Goal: Transaction & Acquisition: Book appointment/travel/reservation

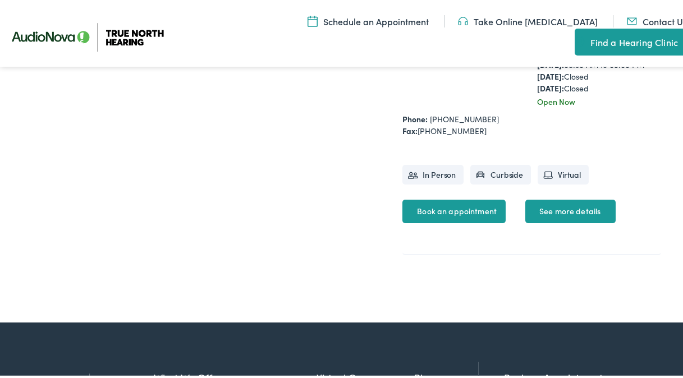
scroll to position [744, 0]
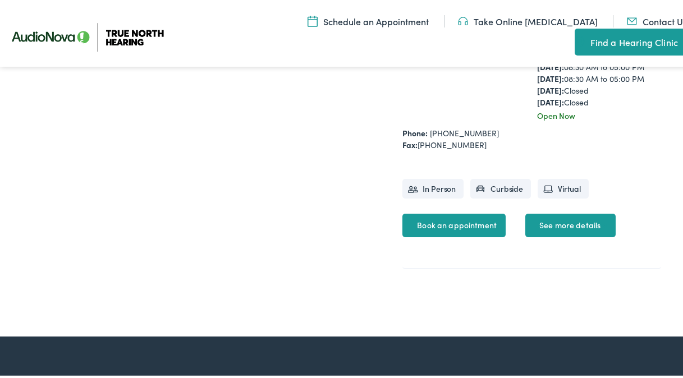
click at [556, 235] on link "See more details" at bounding box center [571, 224] width 90 height 24
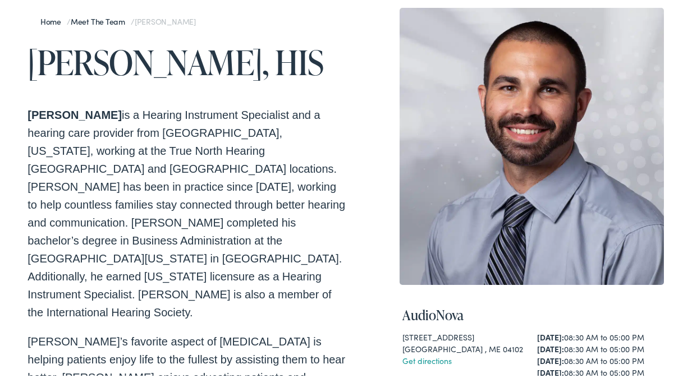
scroll to position [0, 0]
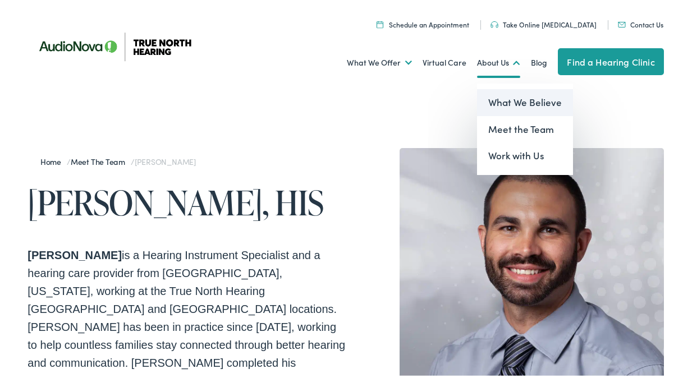
click at [493, 98] on link "What We Believe" at bounding box center [525, 100] width 96 height 27
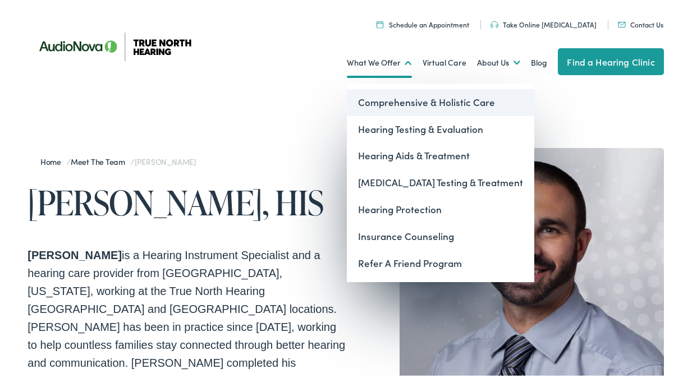
click at [381, 99] on link "Comprehensive & Holistic Care" at bounding box center [441, 100] width 188 height 27
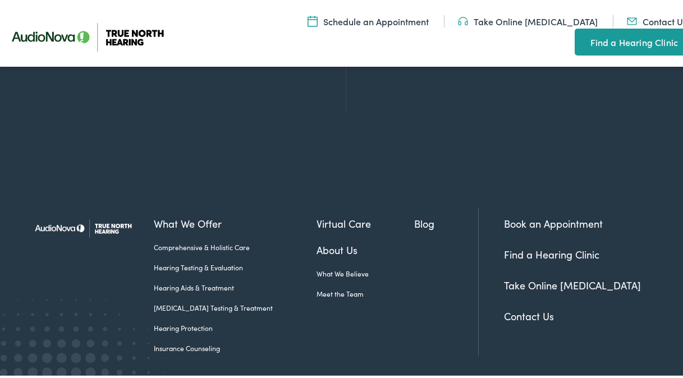
scroll to position [1235, 0]
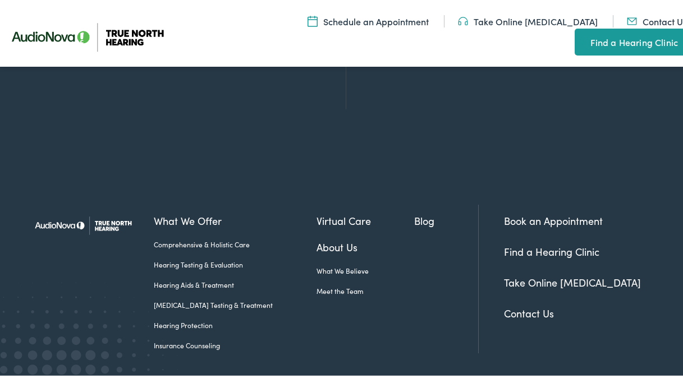
click at [215, 258] on link "Hearing Testing & Evaluation" at bounding box center [235, 263] width 162 height 10
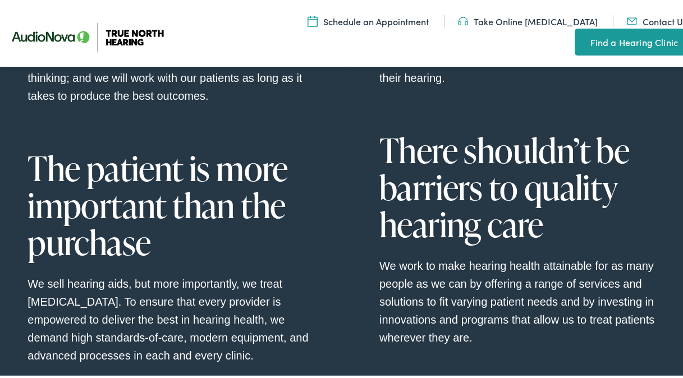
scroll to position [1039, 0]
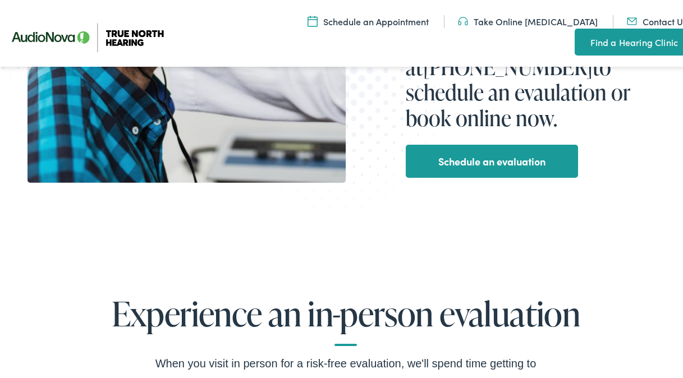
scroll to position [407, 0]
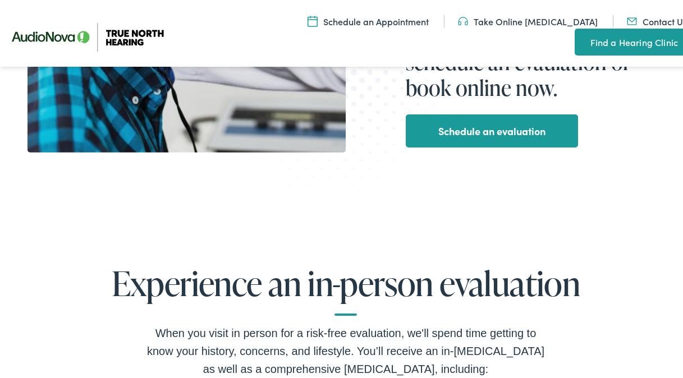
click at [438, 120] on link "Schedule an evaluation" at bounding box center [491, 129] width 107 height 18
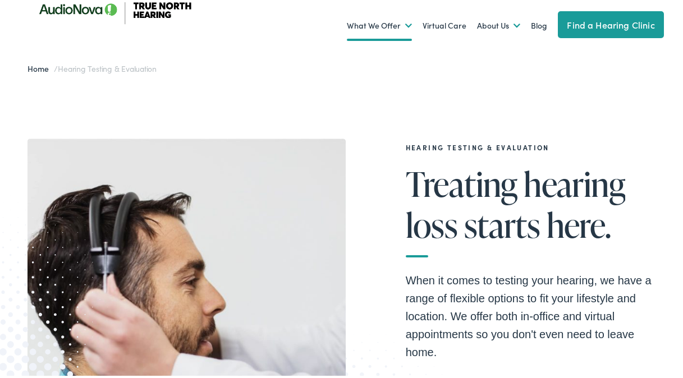
scroll to position [0, 0]
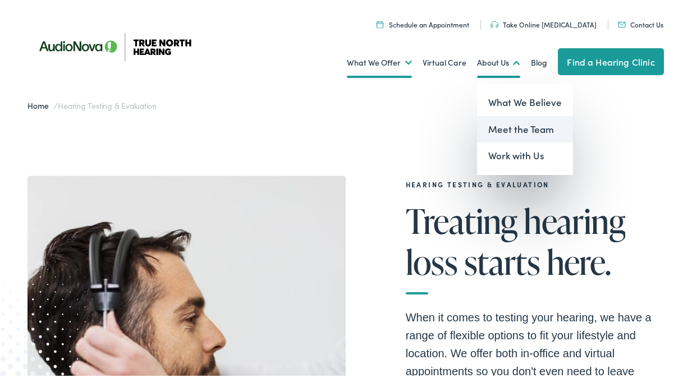
click at [496, 128] on link "Meet the Team" at bounding box center [525, 127] width 96 height 27
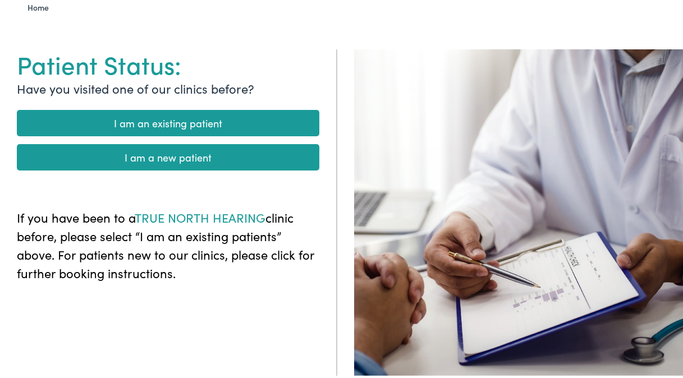
scroll to position [98, 0]
click at [99, 153] on link "I am a new patient" at bounding box center [168, 155] width 303 height 26
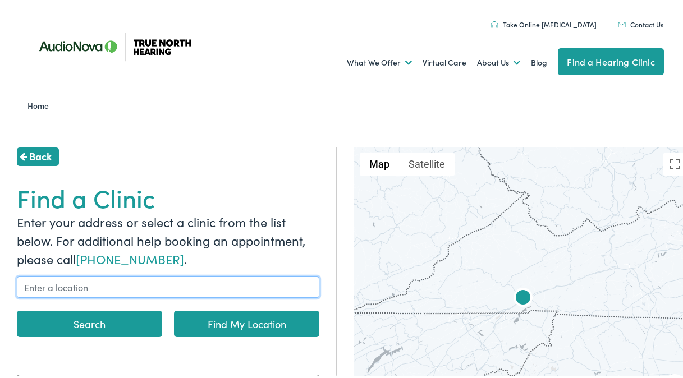
click at [98, 286] on input "text" at bounding box center [168, 285] width 303 height 21
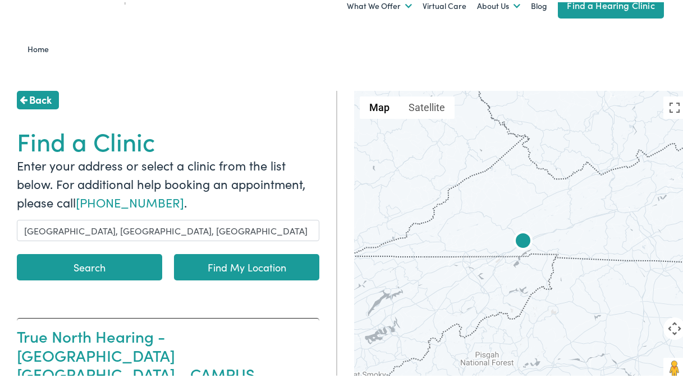
scroll to position [56, 0]
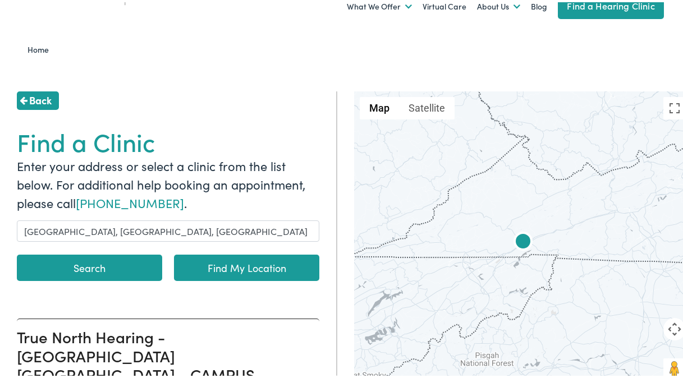
click at [89, 265] on button "Search" at bounding box center [89, 266] width 145 height 26
click at [222, 264] on link "Find My Location" at bounding box center [246, 266] width 145 height 26
type input "North Windham, Maine"
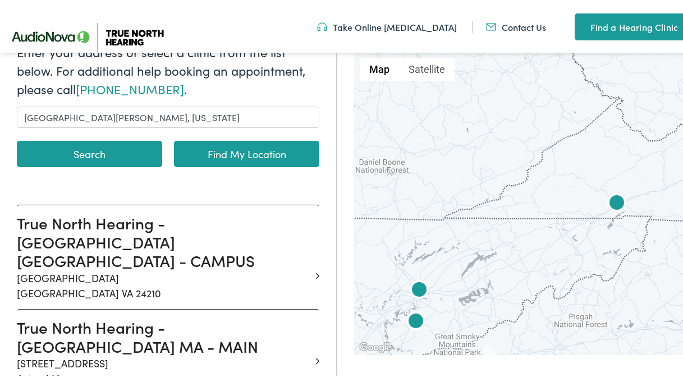
scroll to position [140, 0]
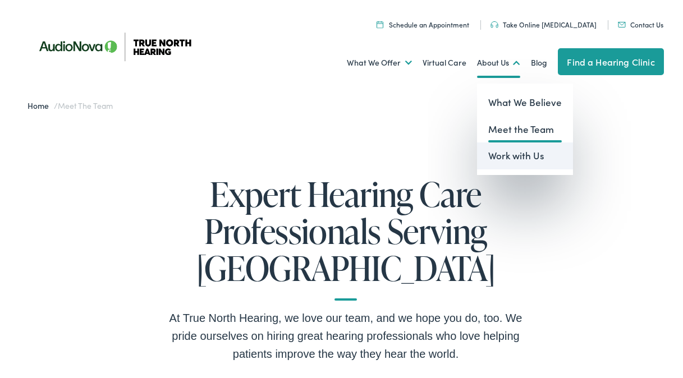
click at [495, 153] on link "Work with Us" at bounding box center [525, 153] width 96 height 27
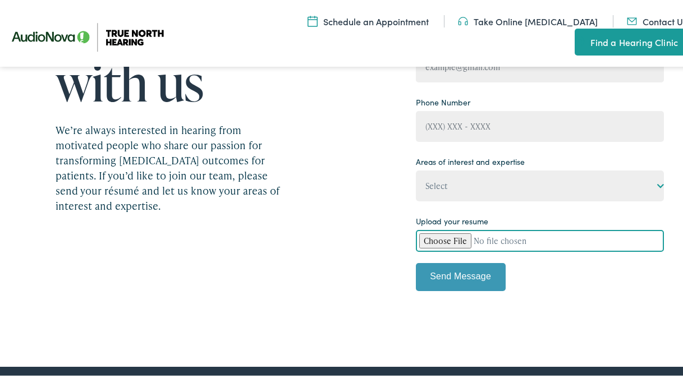
scroll to position [197, 0]
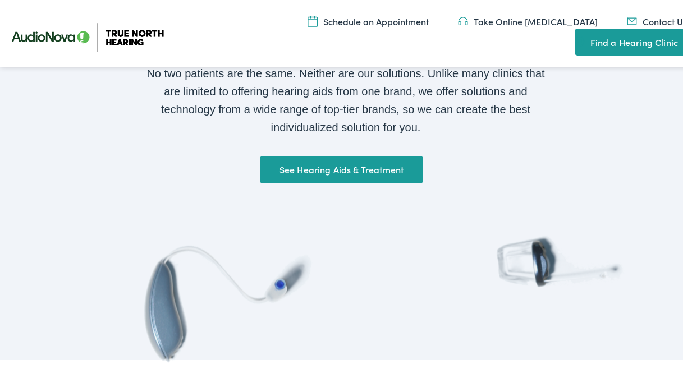
scroll to position [856, 0]
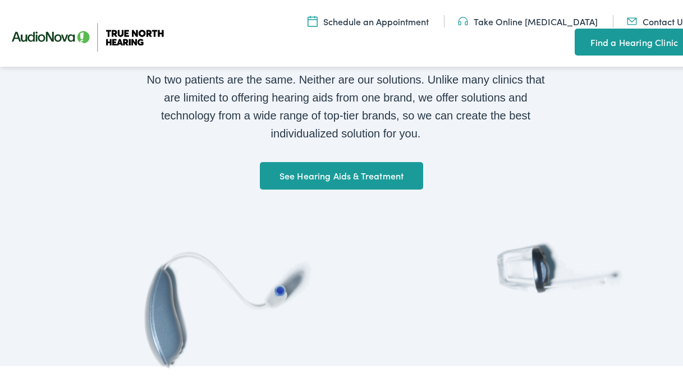
click at [305, 169] on link "See Hearing Aids & Treatment" at bounding box center [342, 174] width 164 height 28
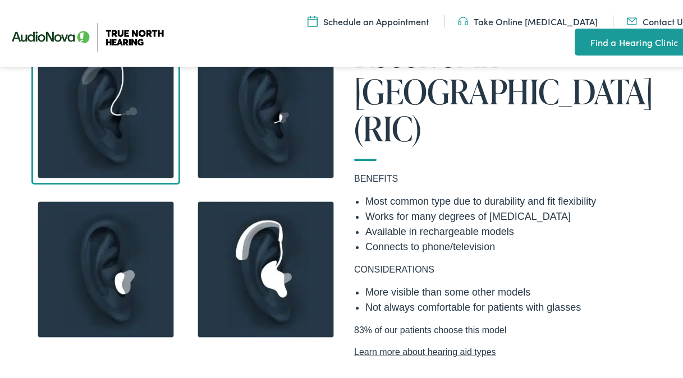
scroll to position [926, 0]
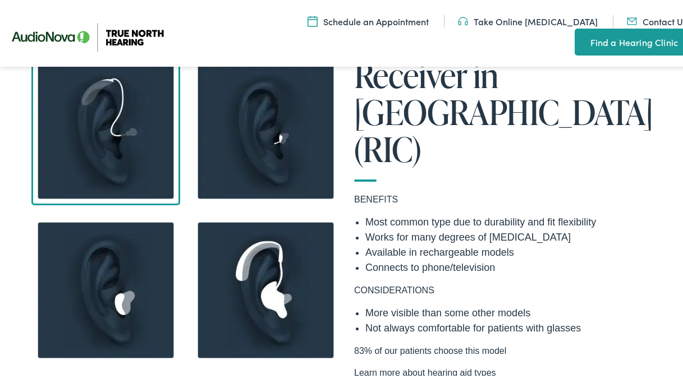
click at [404, 364] on link "Learn more about hearing aid types" at bounding box center [505, 370] width 303 height 13
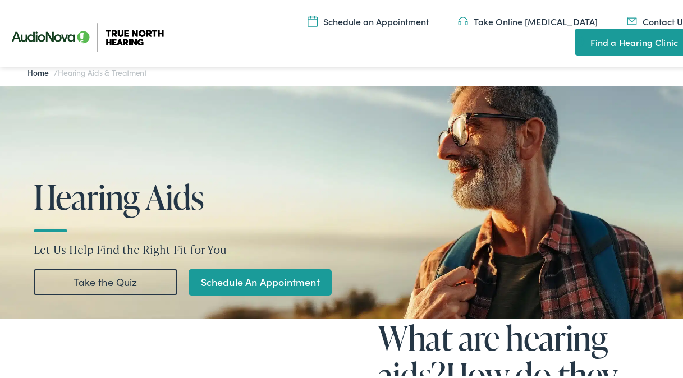
scroll to position [28, 0]
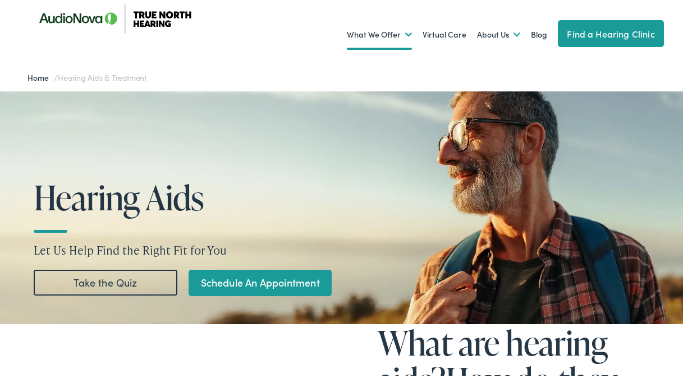
click at [121, 277] on link "Take the Quiz" at bounding box center [106, 281] width 144 height 26
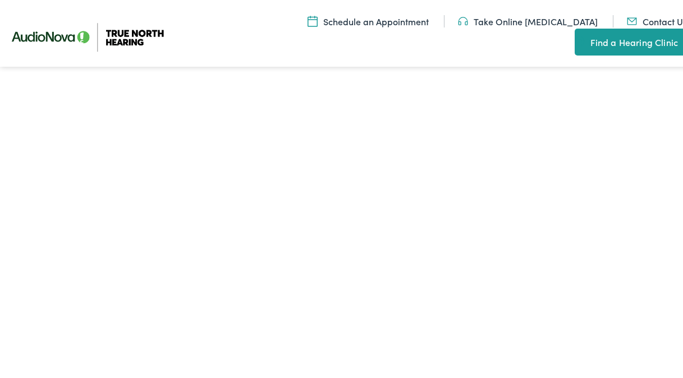
scroll to position [2075, 0]
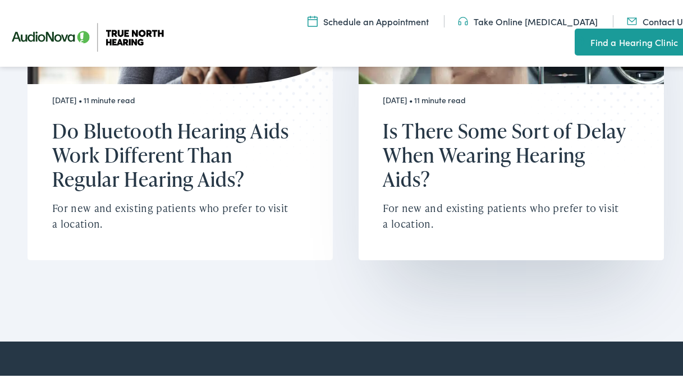
scroll to position [4997, 0]
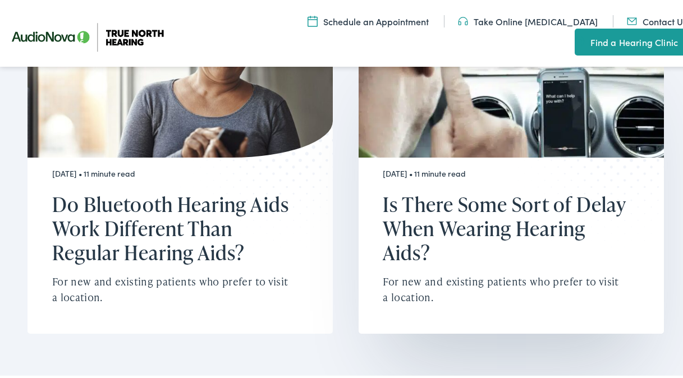
click at [427, 272] on p "For new and existing patients who prefer to visit a location." at bounding box center [505, 288] width 244 height 33
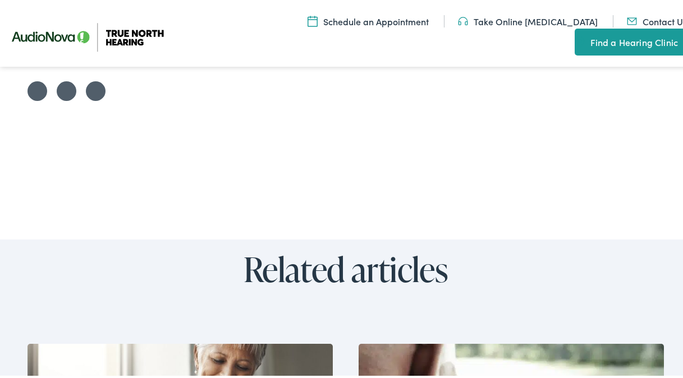
scroll to position [4520, 0]
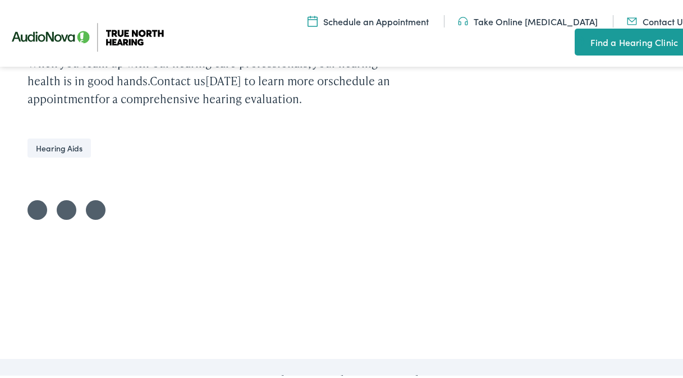
scroll to position [1797, 0]
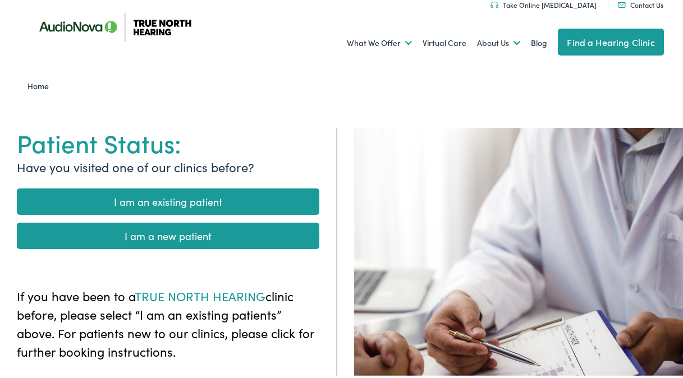
scroll to position [14, 0]
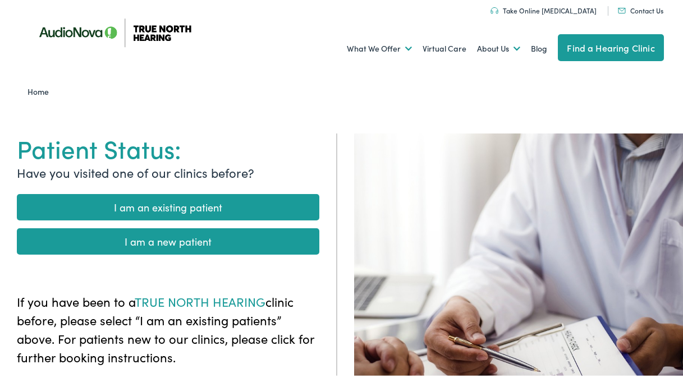
click at [122, 238] on link "I am a new patient" at bounding box center [168, 239] width 303 height 26
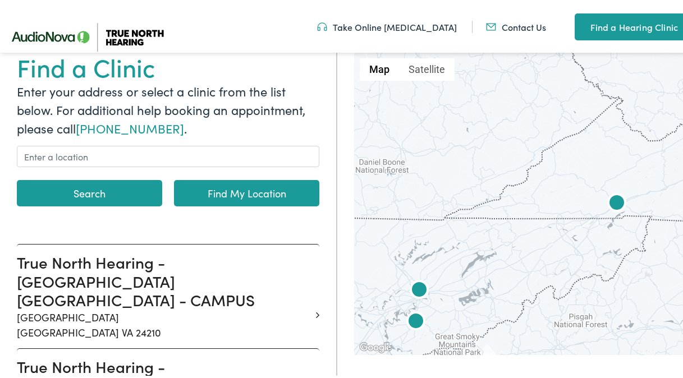
scroll to position [323, 0]
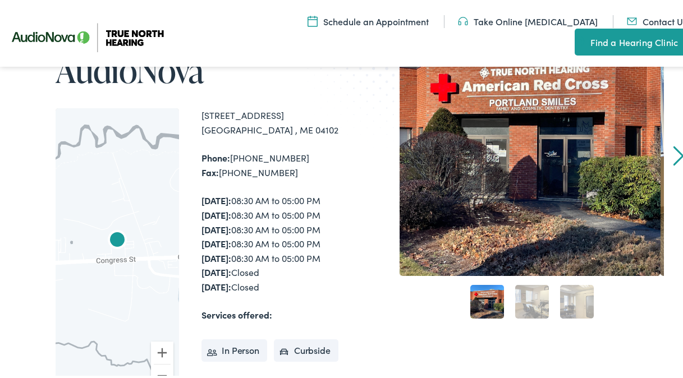
scroll to position [225, 0]
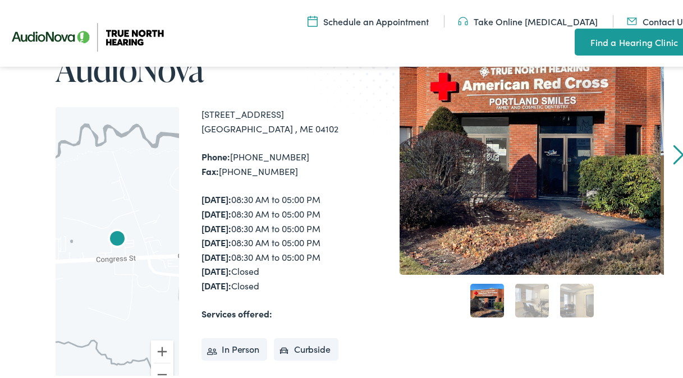
click at [673, 147] on link "Next" at bounding box center [678, 153] width 11 height 20
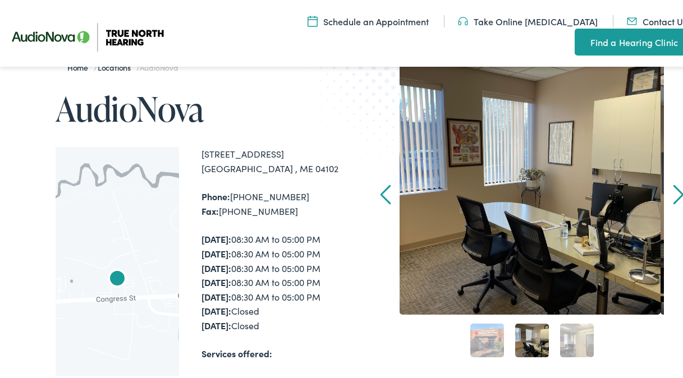
scroll to position [182, 0]
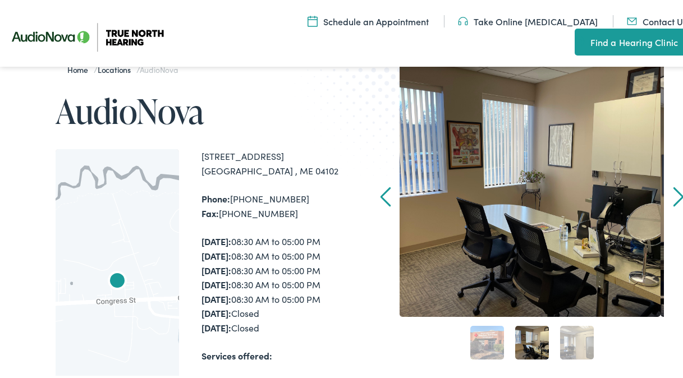
click at [673, 194] on link "Next" at bounding box center [678, 195] width 11 height 20
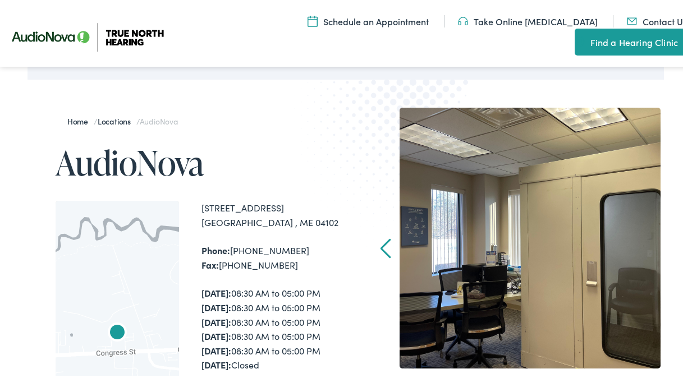
scroll to position [126, 0]
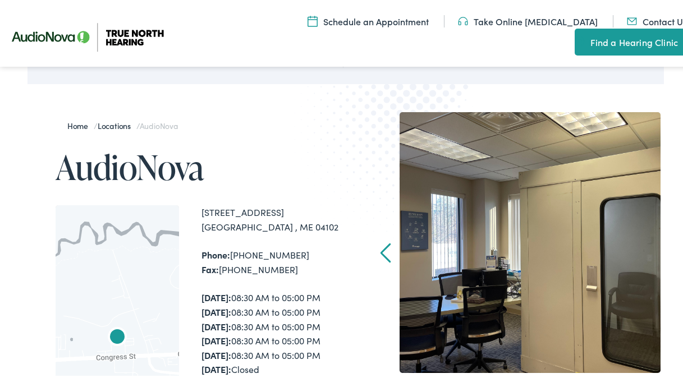
click at [381, 245] on link "Prev" at bounding box center [386, 251] width 11 height 20
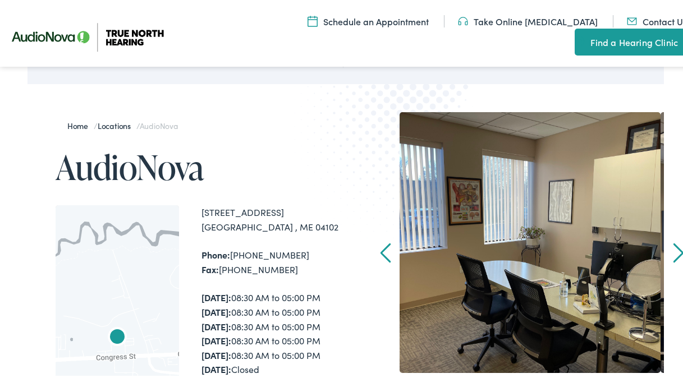
click at [673, 246] on link "Next" at bounding box center [678, 251] width 11 height 20
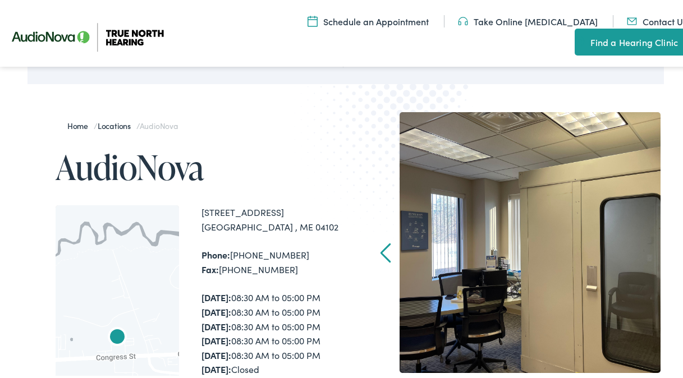
click at [381, 251] on link "Prev" at bounding box center [386, 251] width 11 height 20
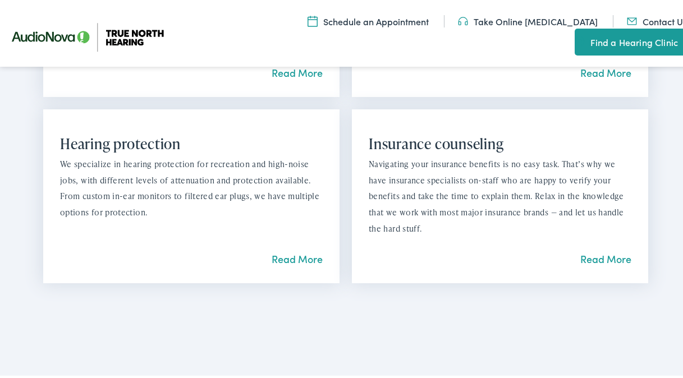
scroll to position [1319, 0]
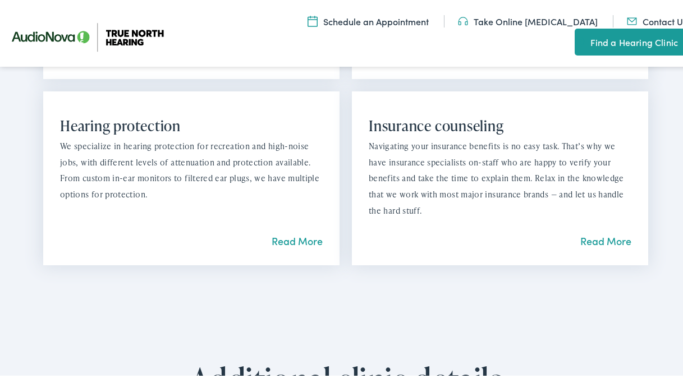
click at [594, 246] on link "Read More" at bounding box center [606, 239] width 51 height 14
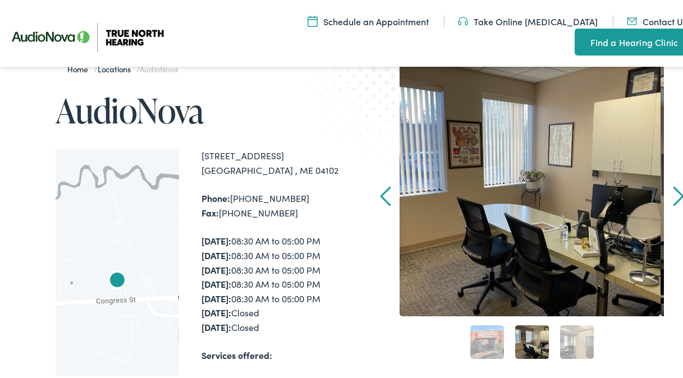
scroll to position [182, 0]
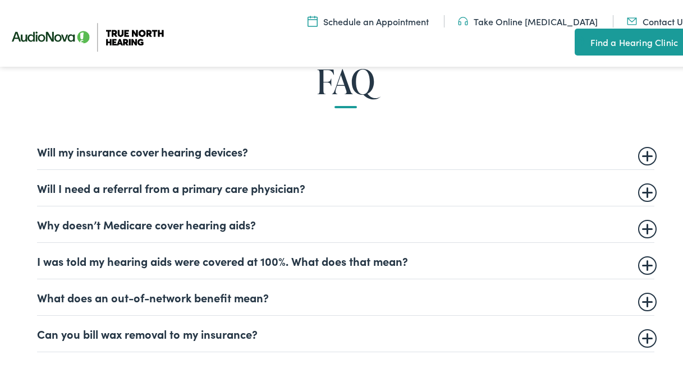
scroll to position [660, 0]
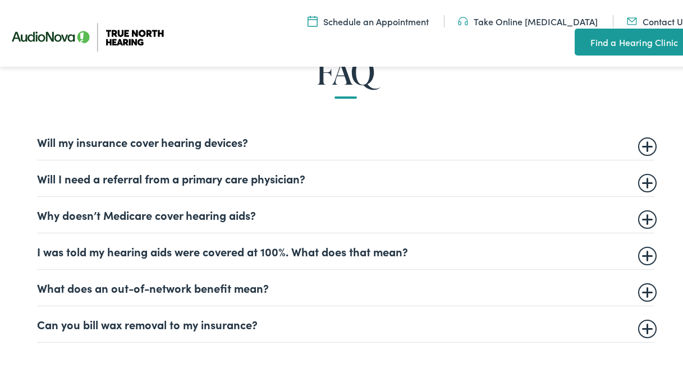
click at [643, 141] on summary "Will my insurance cover hearing devices?" at bounding box center [346, 139] width 618 height 13
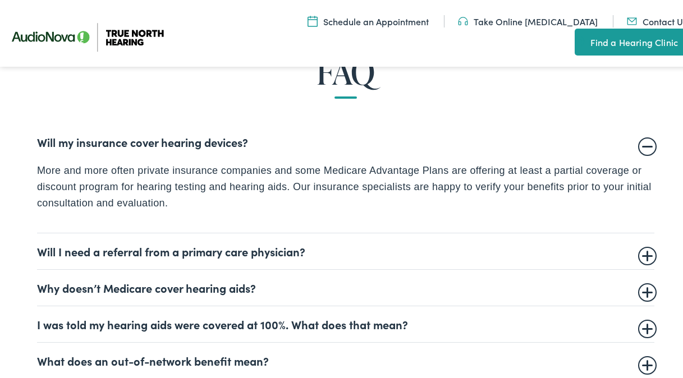
click at [642, 142] on summary "Will my insurance cover hearing devices?" at bounding box center [346, 139] width 618 height 13
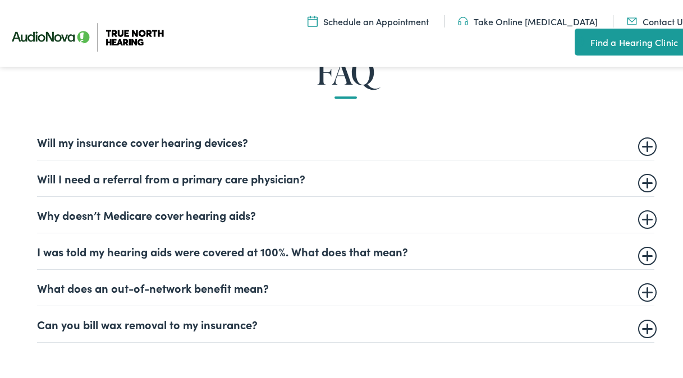
click at [642, 176] on summary "Will I need a referral from a primary care physician?" at bounding box center [346, 176] width 618 height 13
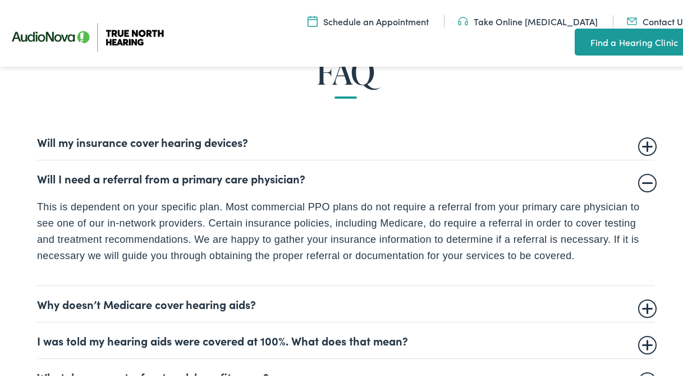
click at [638, 177] on summary "Will I need a referral from a primary care physician?" at bounding box center [346, 176] width 618 height 13
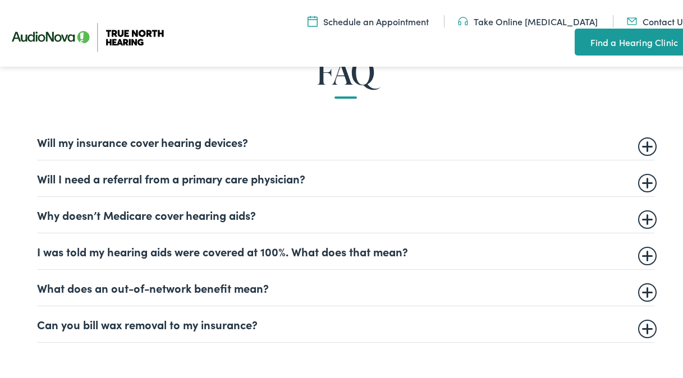
click at [641, 216] on summary "Why doesn’t Medicare cover hearing aids?" at bounding box center [346, 212] width 618 height 13
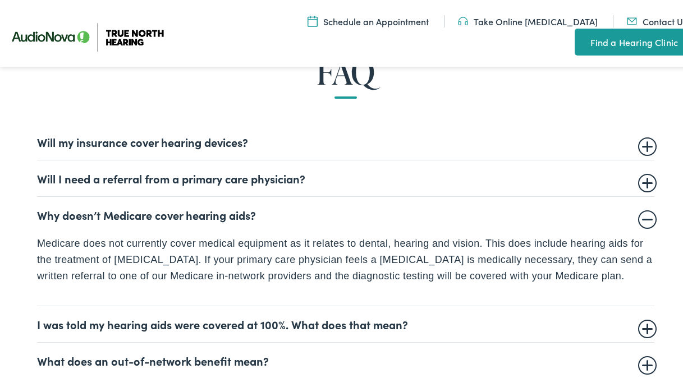
click at [642, 214] on summary "Why doesn’t Medicare cover hearing aids?" at bounding box center [346, 212] width 618 height 13
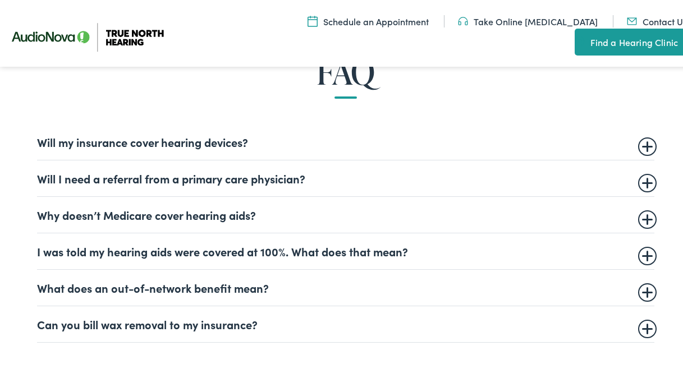
click at [642, 252] on summary "I was told my hearing aids were covered at 100%. What does that mean?" at bounding box center [346, 249] width 618 height 13
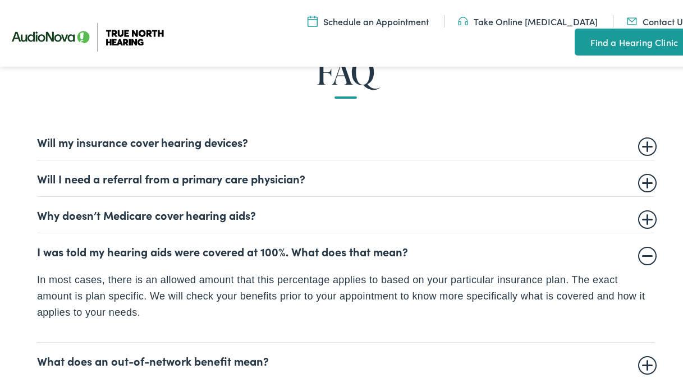
click at [640, 252] on summary "I was told my hearing aids were covered at 100%. What does that mean?" at bounding box center [346, 249] width 618 height 13
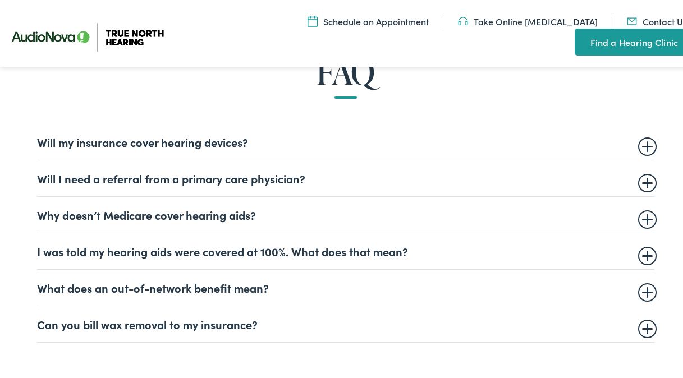
scroll to position [674, 0]
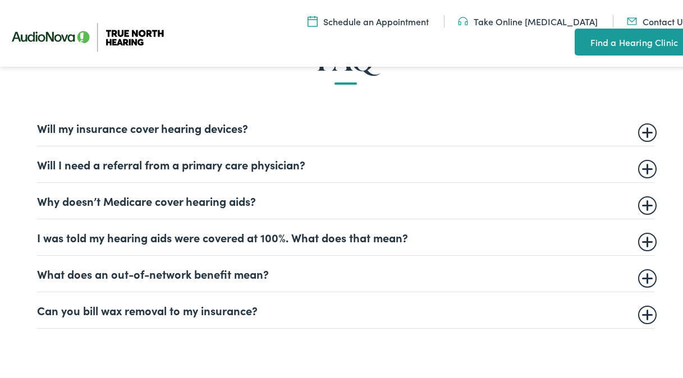
click at [642, 270] on summary "What does an out-of-network benefit mean?" at bounding box center [346, 271] width 618 height 13
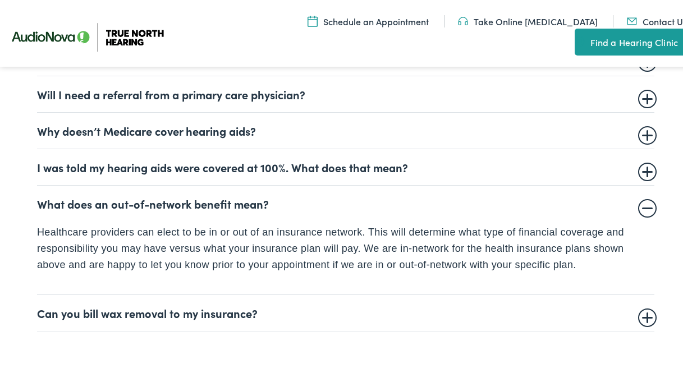
scroll to position [758, 0]
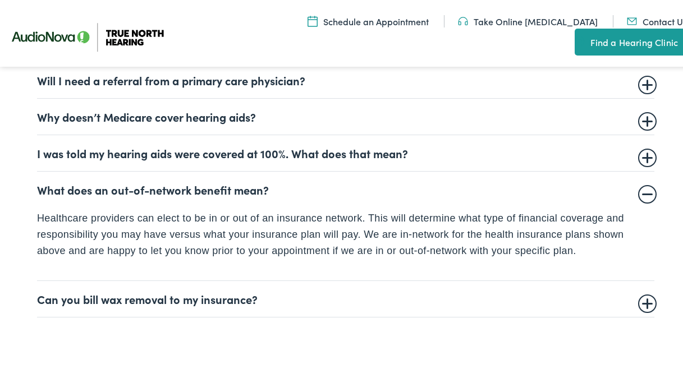
click at [645, 185] on summary "What does an out-of-network benefit mean?" at bounding box center [346, 187] width 618 height 13
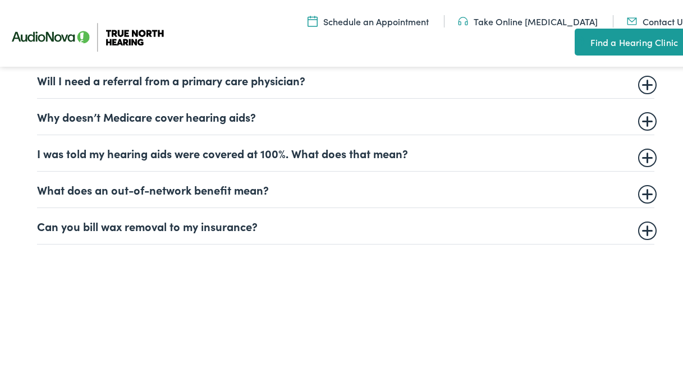
click at [642, 223] on summary "Can you bill wax removal to my insurance?" at bounding box center [346, 223] width 618 height 13
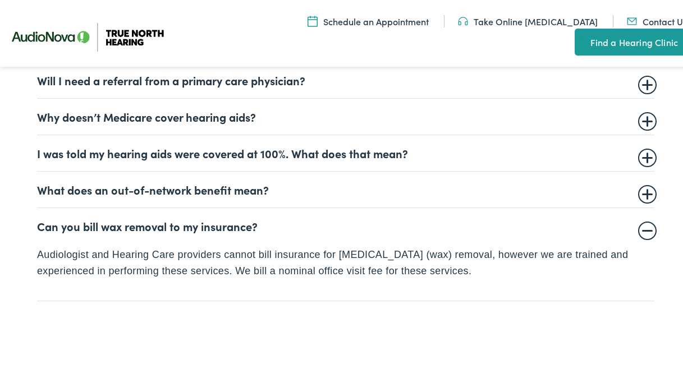
click at [641, 230] on summary "Can you bill wax removal to my insurance?" at bounding box center [346, 223] width 618 height 13
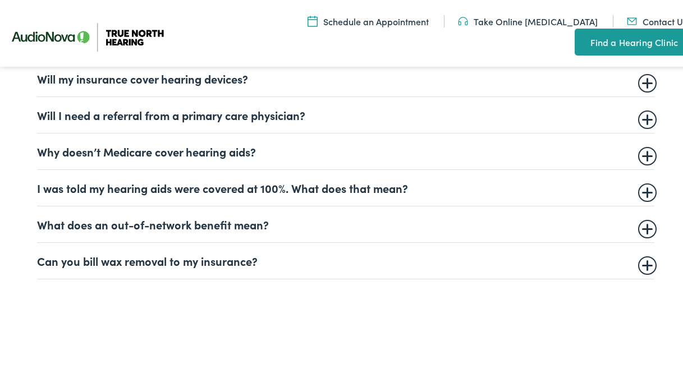
scroll to position [744, 0]
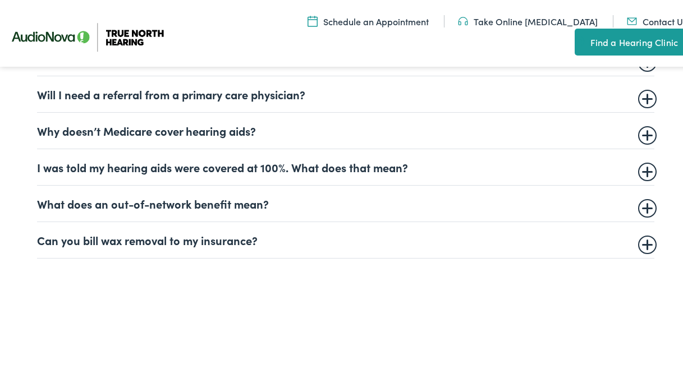
click at [642, 131] on summary "Why doesn’t Medicare cover hearing aids?" at bounding box center [346, 128] width 618 height 13
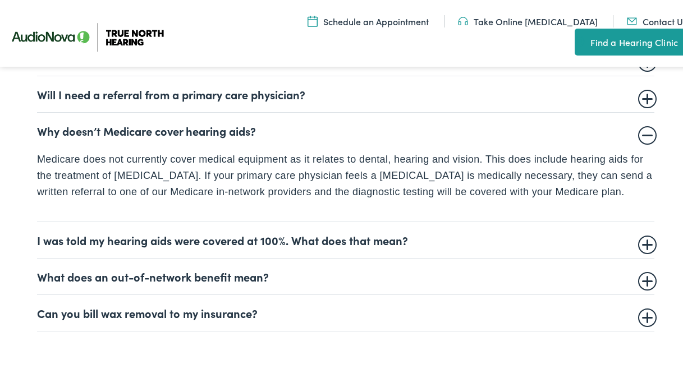
click at [639, 131] on summary "Why doesn’t Medicare cover hearing aids?" at bounding box center [346, 128] width 618 height 13
